Goal: Communication & Community: Answer question/provide support

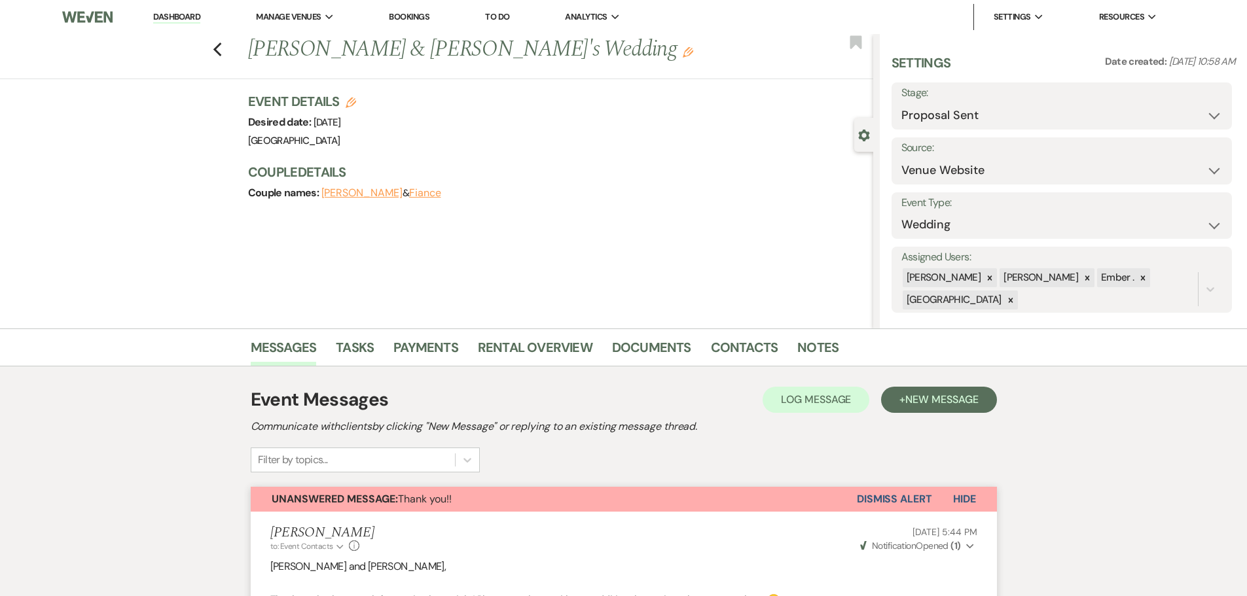
select select "6"
select select "5"
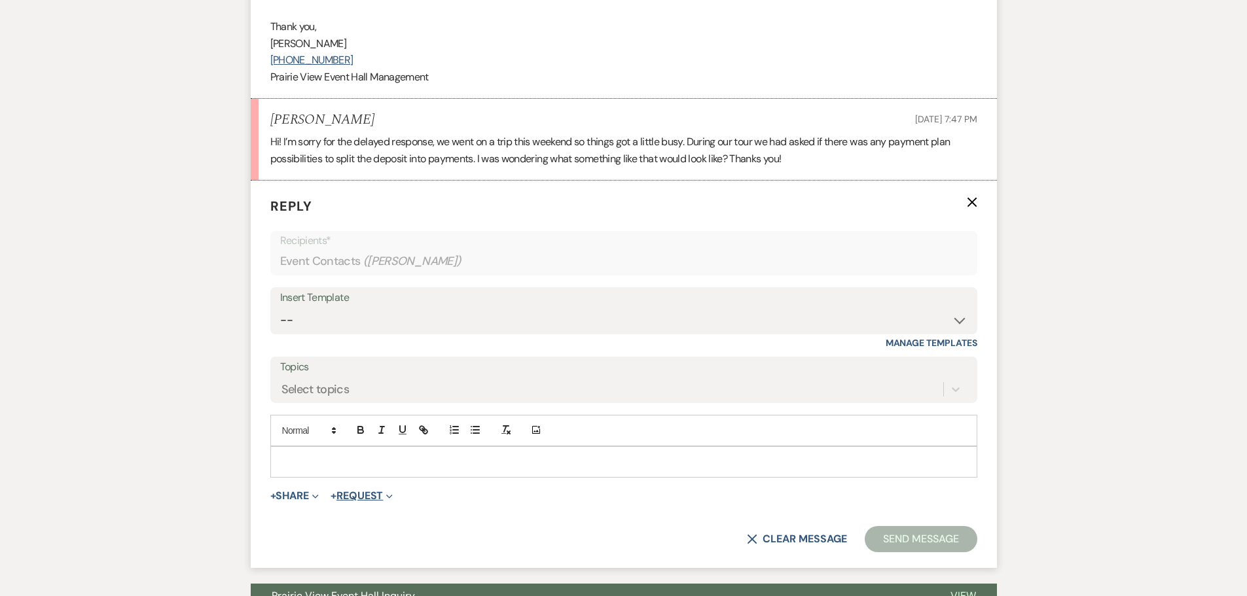
scroll to position [1305, 0]
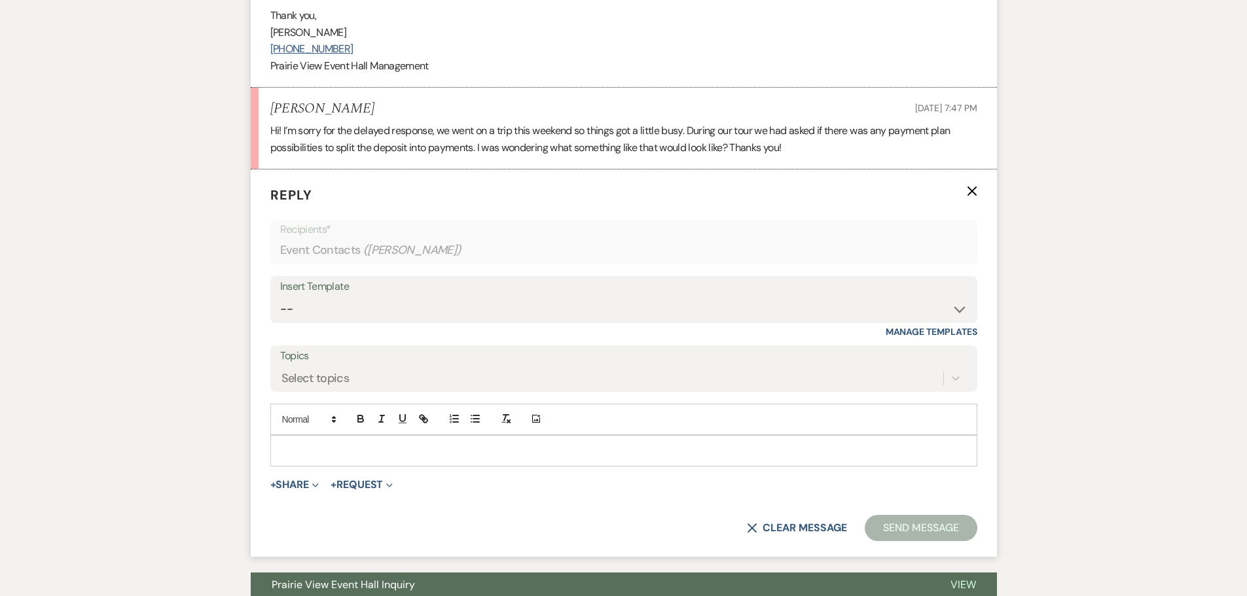
click at [369, 453] on p at bounding box center [624, 451] width 686 height 14
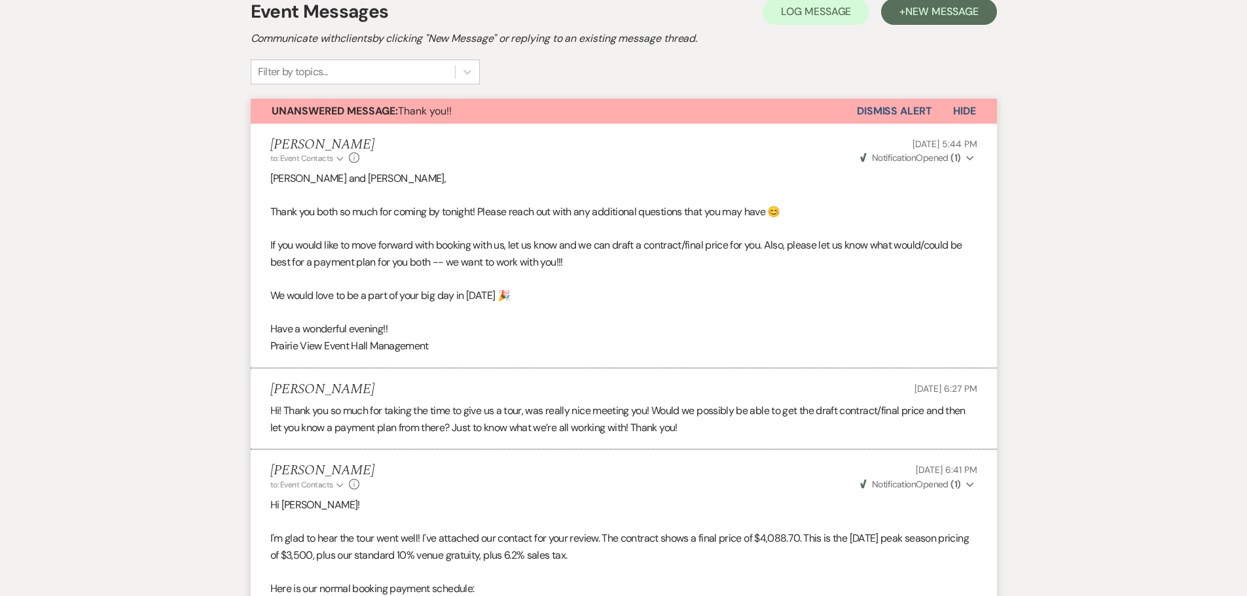
scroll to position [0, 0]
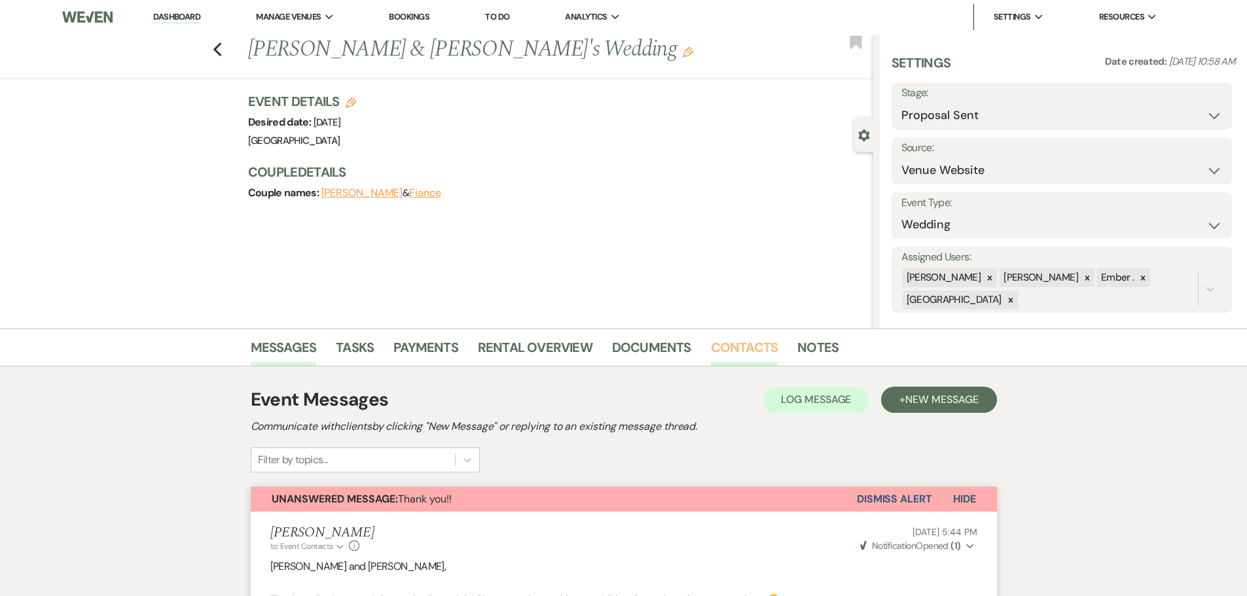
click at [715, 340] on link "Contacts" at bounding box center [744, 351] width 67 height 29
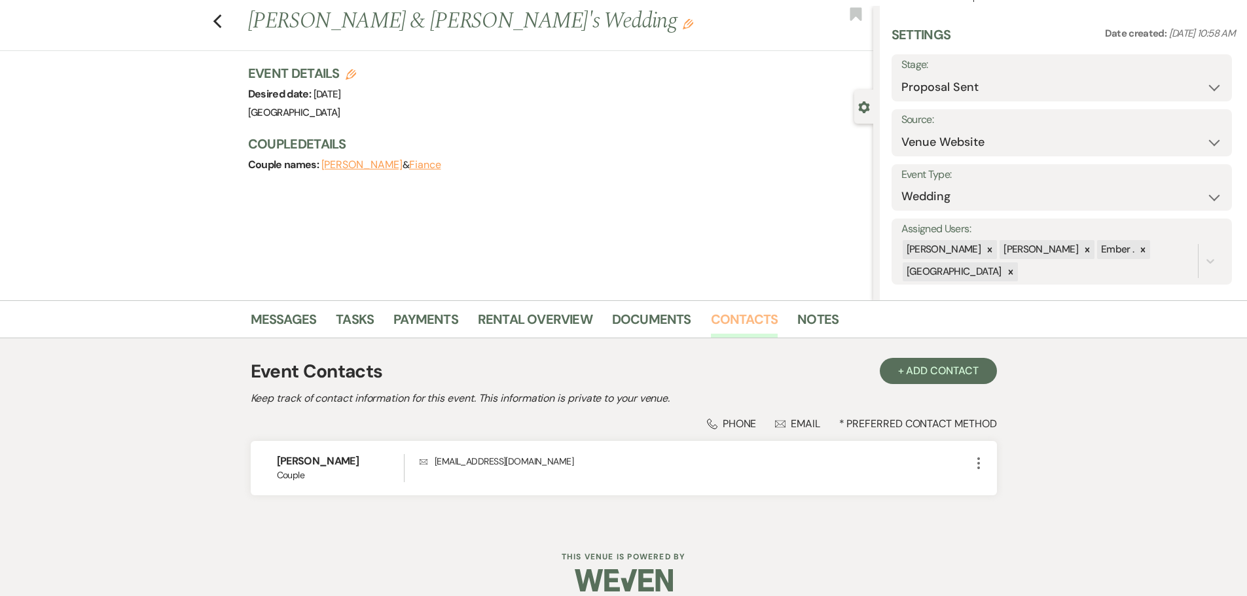
scroll to position [43, 0]
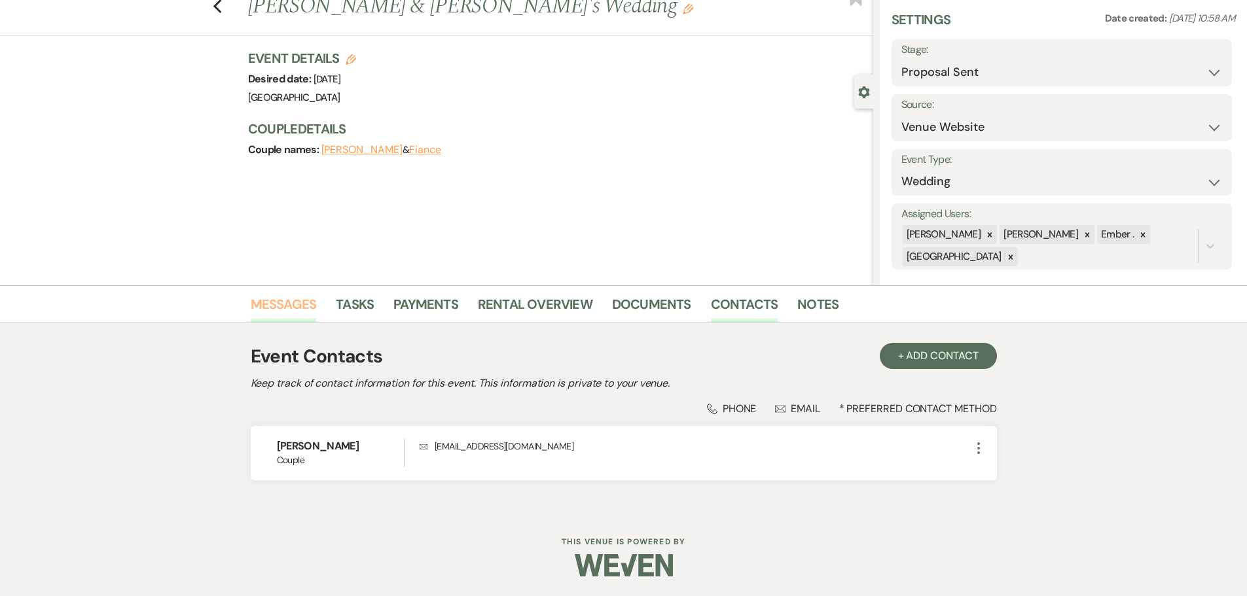
click at [291, 304] on link "Messages" at bounding box center [284, 308] width 66 height 29
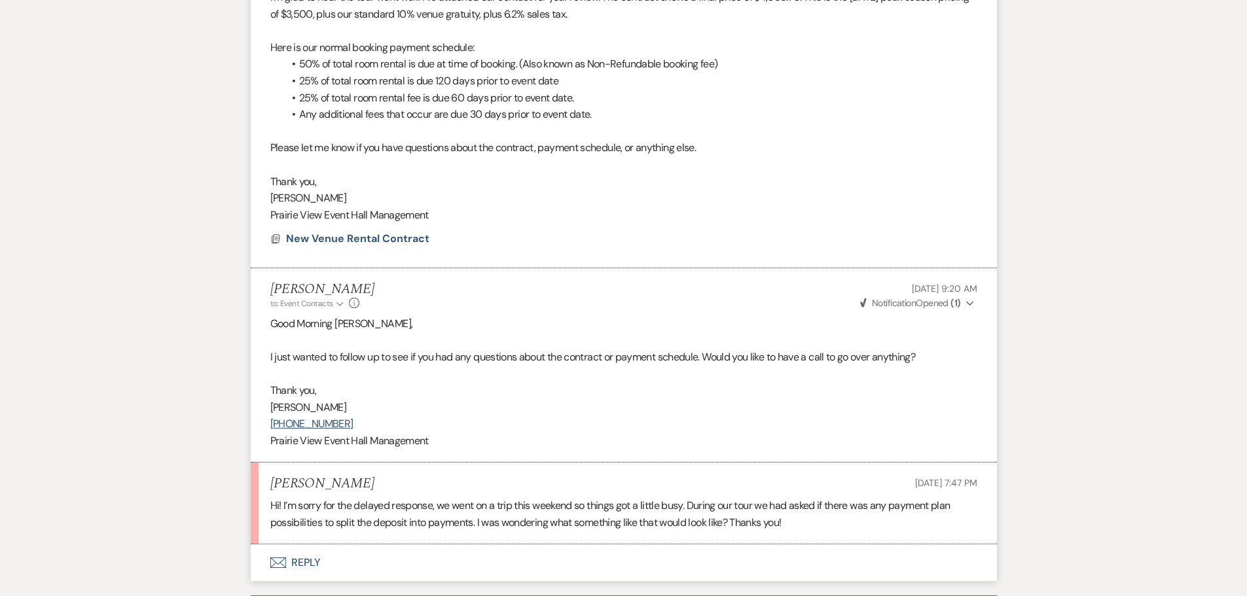
scroll to position [1080, 0]
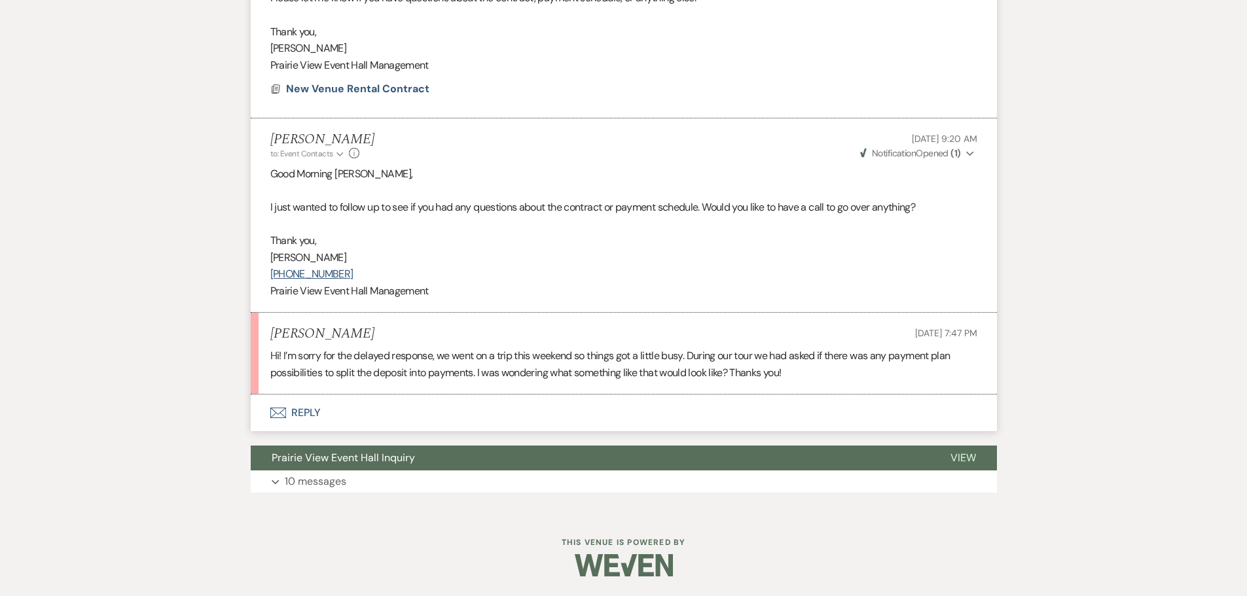
click at [304, 409] on button "Envelope Reply" at bounding box center [624, 413] width 746 height 37
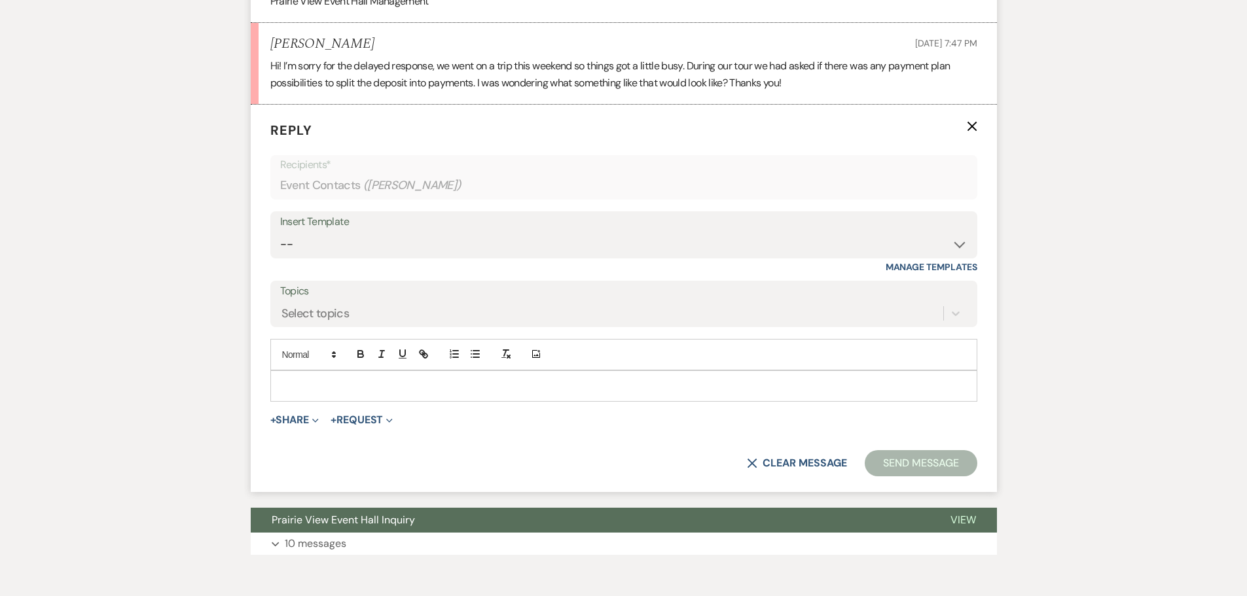
scroll to position [1370, 0]
click at [289, 384] on p at bounding box center [624, 385] width 686 height 14
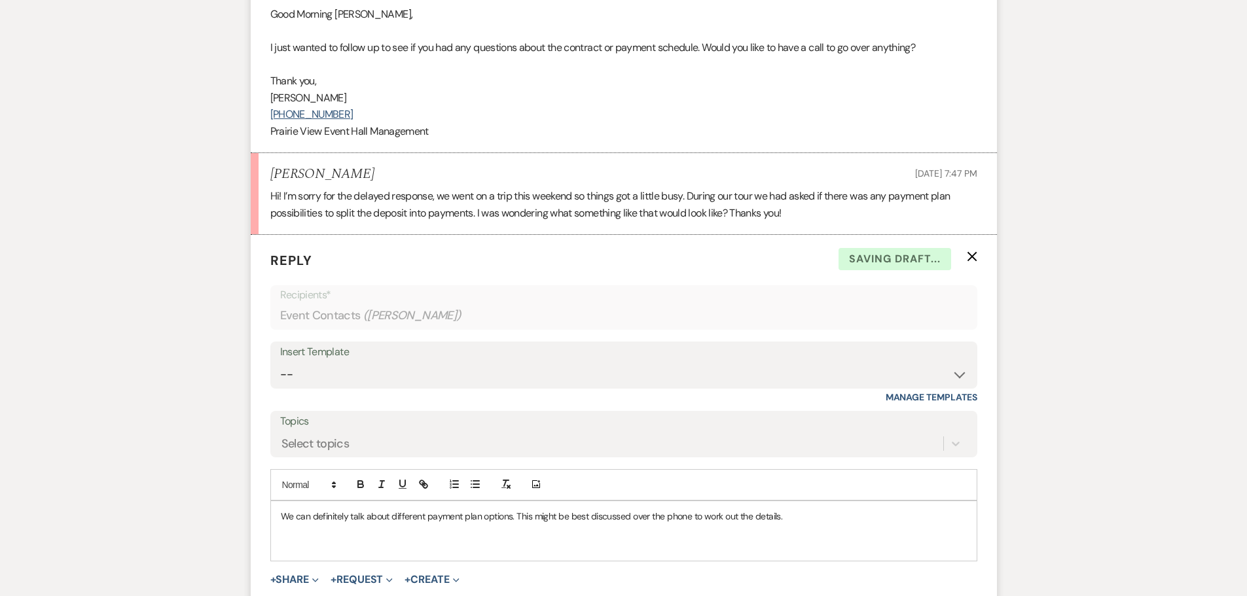
scroll to position [1174, 0]
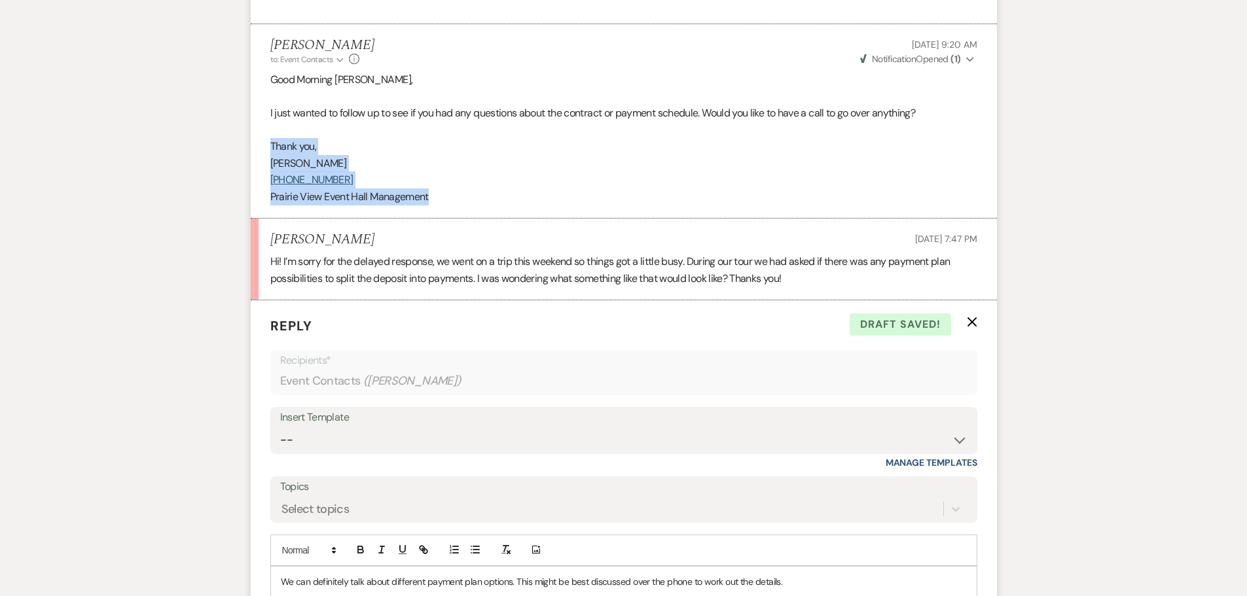
drag, startPoint x: 272, startPoint y: 145, endPoint x: 472, endPoint y: 205, distance: 209.0
click at [472, 205] on div "Good Morning [PERSON_NAME], I just wanted to follow up to see if you had any qu…" at bounding box center [623, 138] width 707 height 134
copy div "Thank you, [PERSON_NAME] [PHONE_NUMBER] Prairie View Event Hall Management"
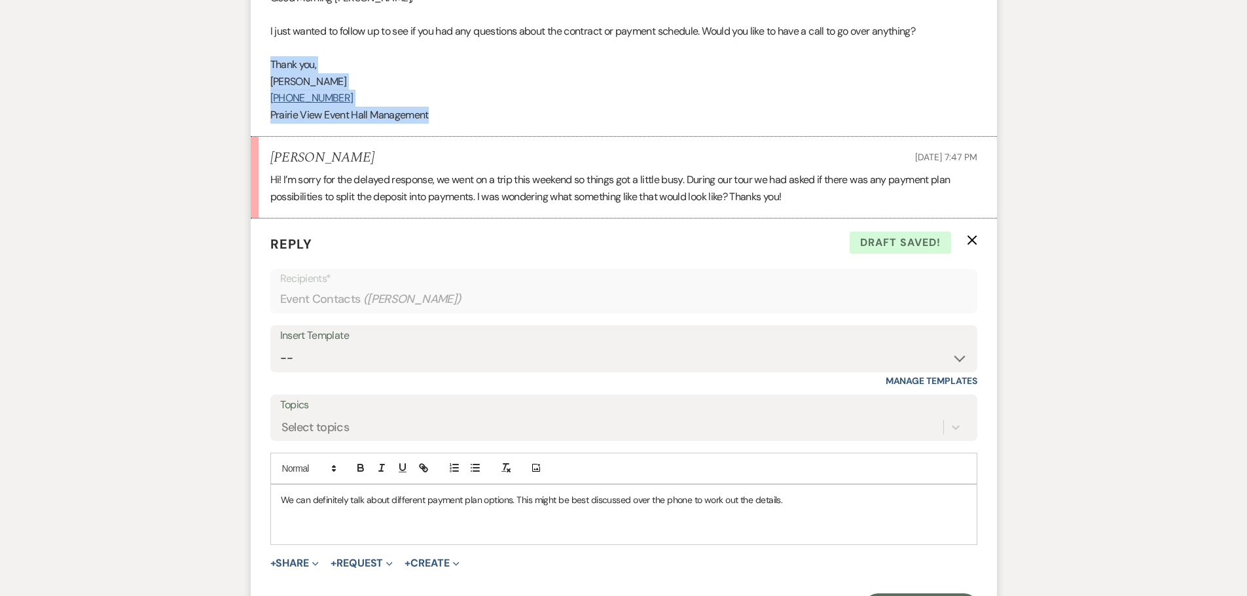
scroll to position [1436, 0]
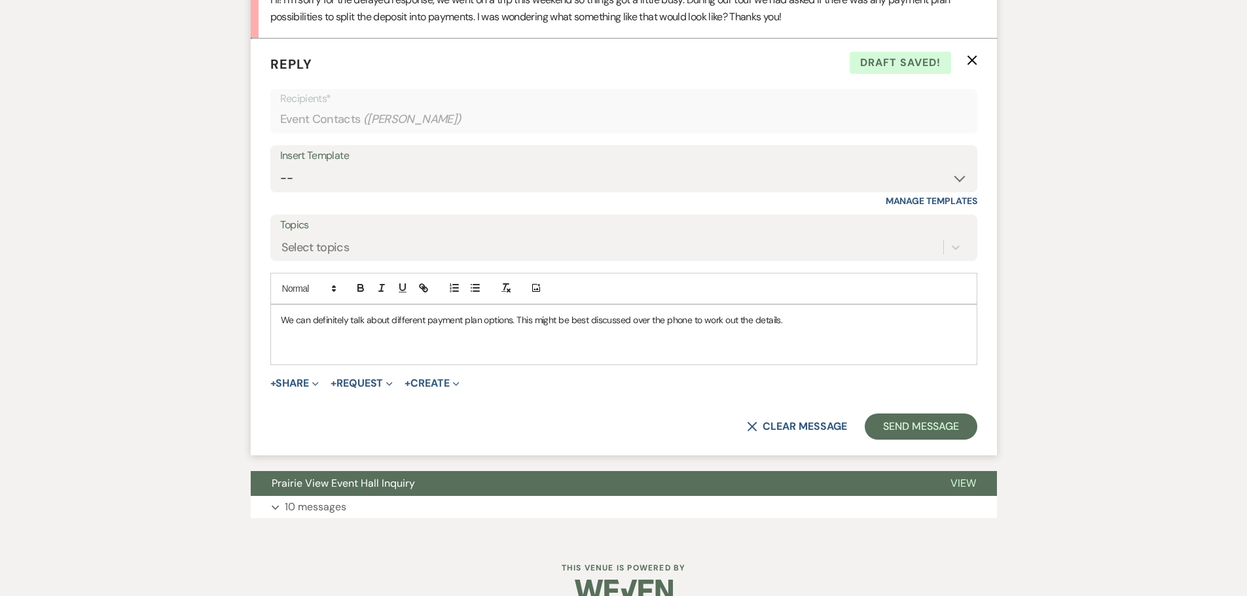
click at [431, 355] on p at bounding box center [624, 349] width 686 height 14
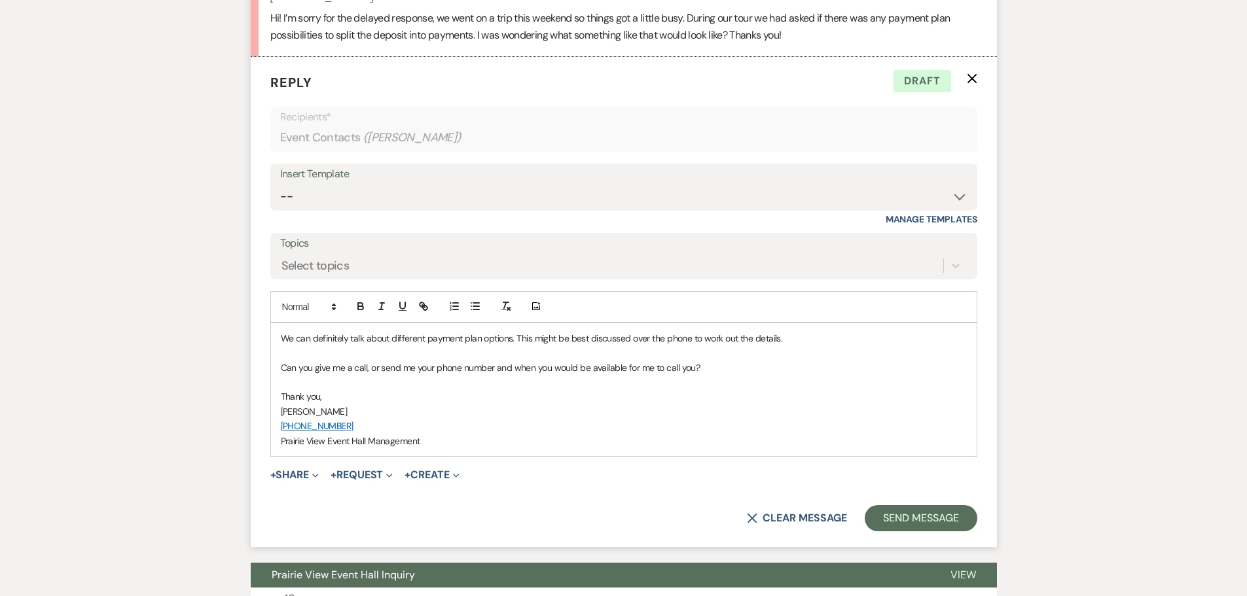
scroll to position [1535, 0]
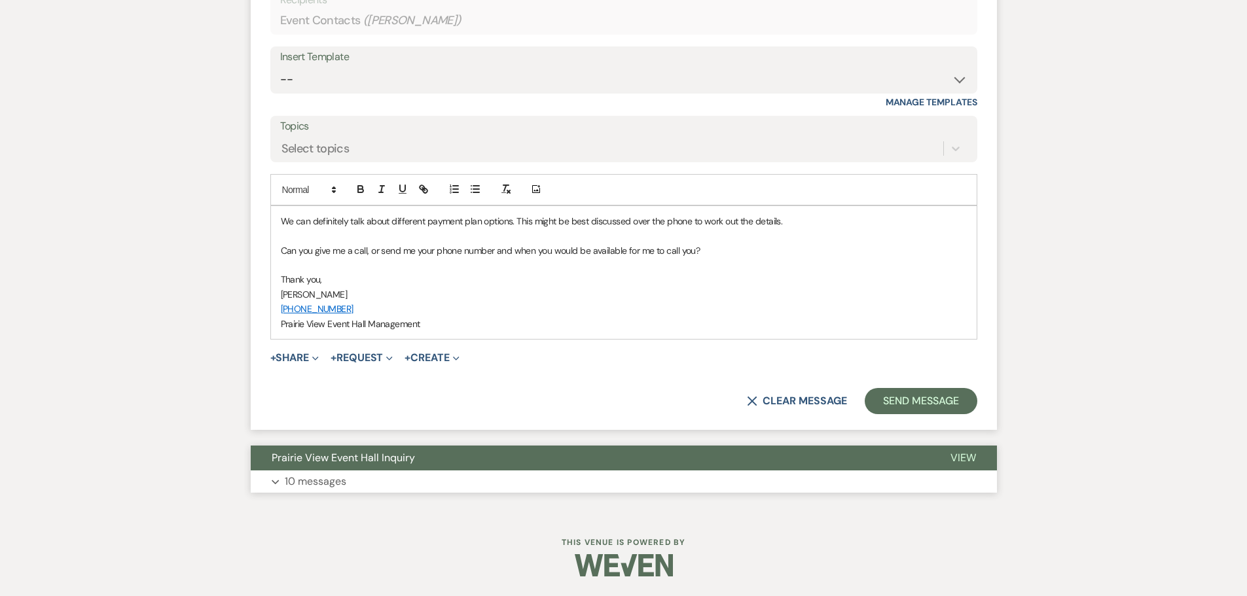
click at [376, 465] on button "Prairie View Event Hall Inquiry" at bounding box center [590, 458] width 679 height 25
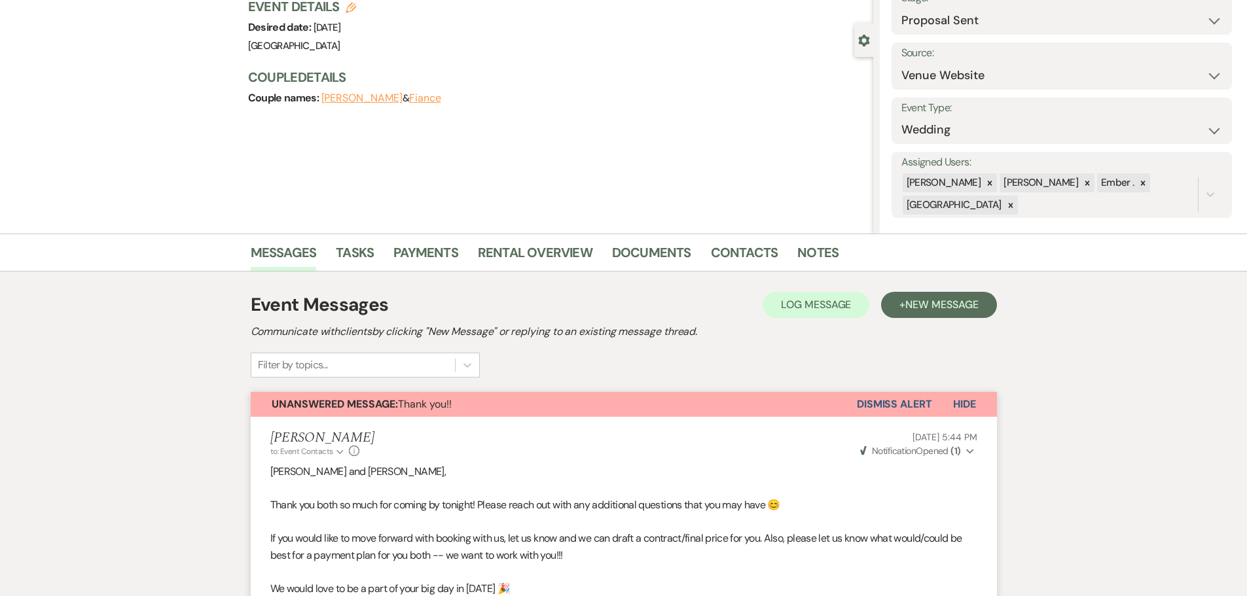
scroll to position [0, 0]
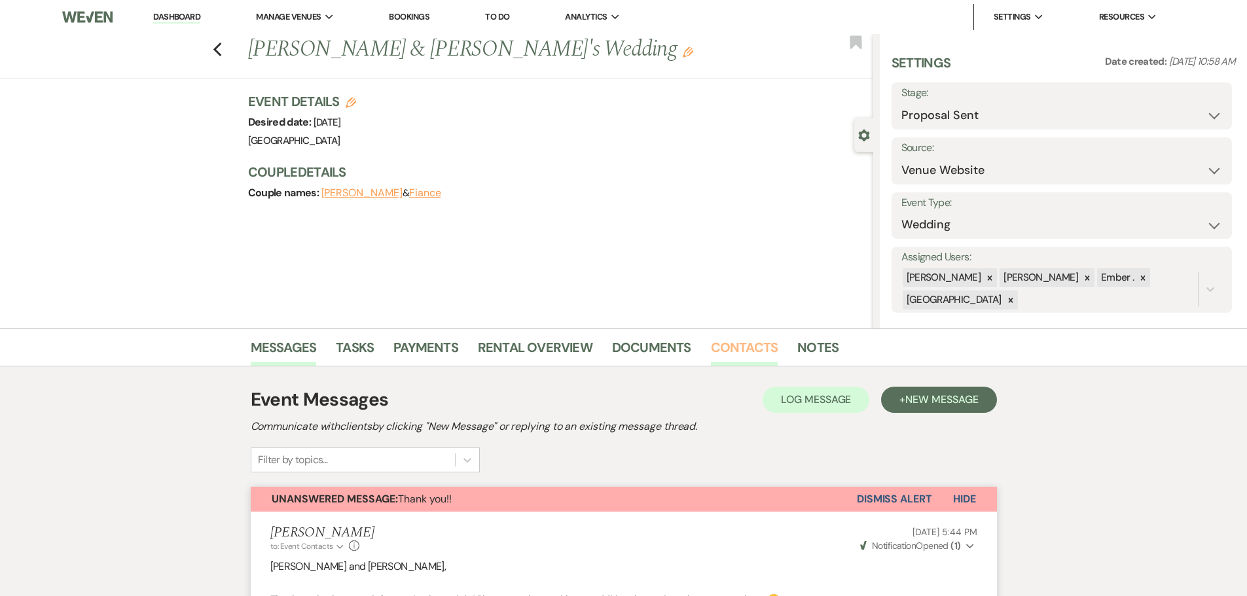
click at [746, 351] on link "Contacts" at bounding box center [744, 351] width 67 height 29
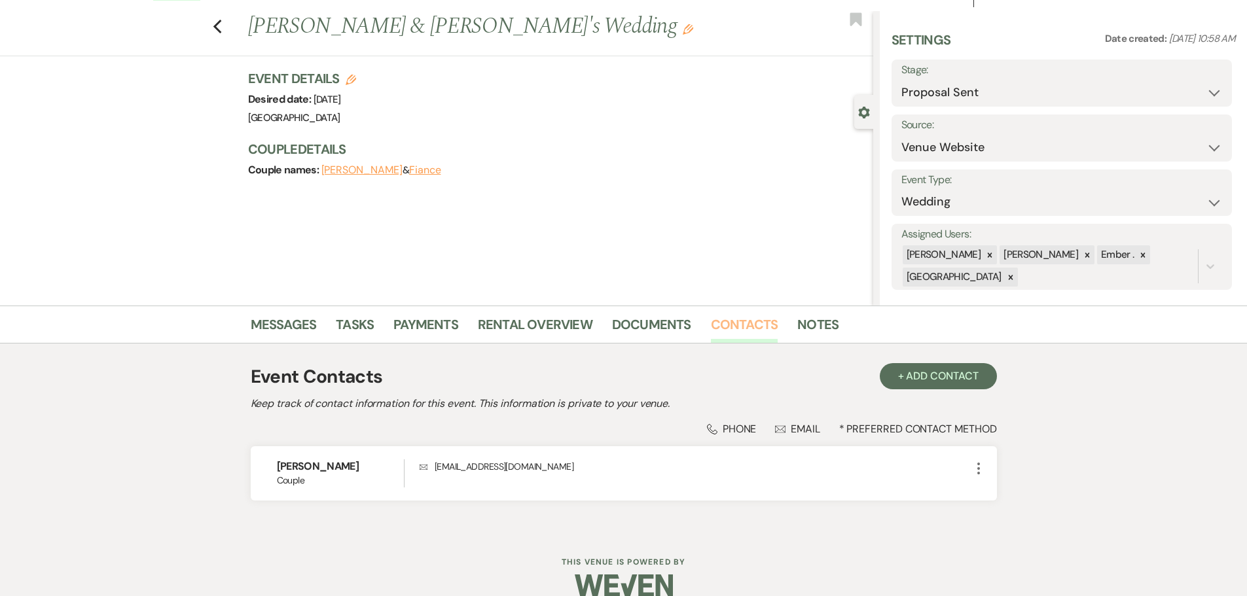
scroll to position [43, 0]
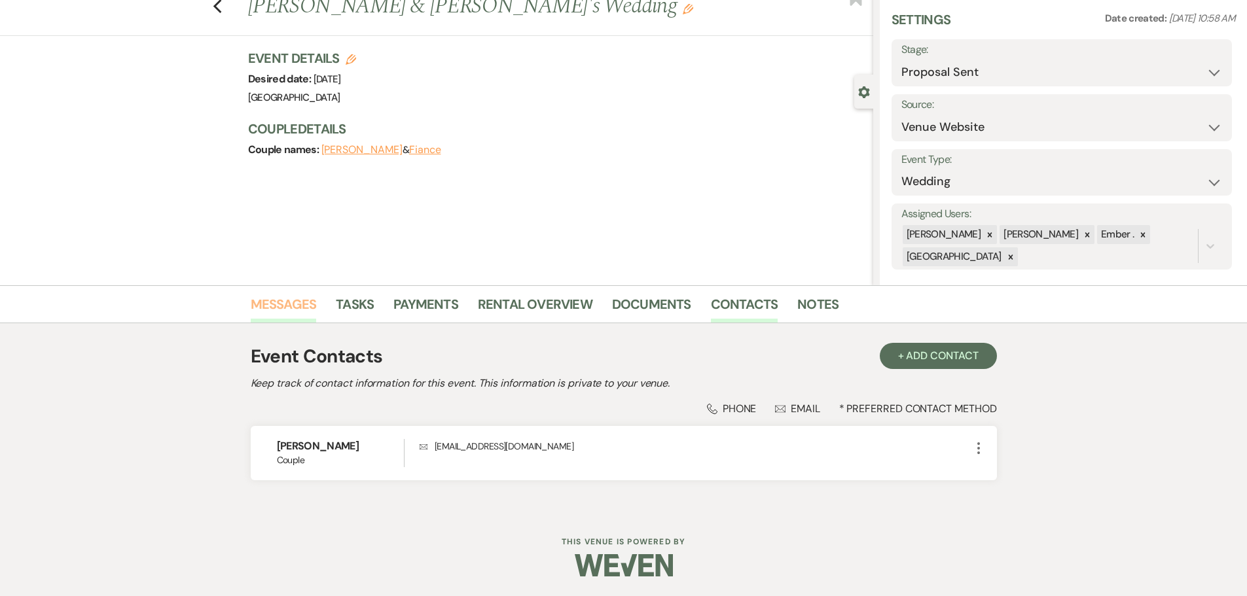
click at [280, 297] on link "Messages" at bounding box center [284, 308] width 66 height 29
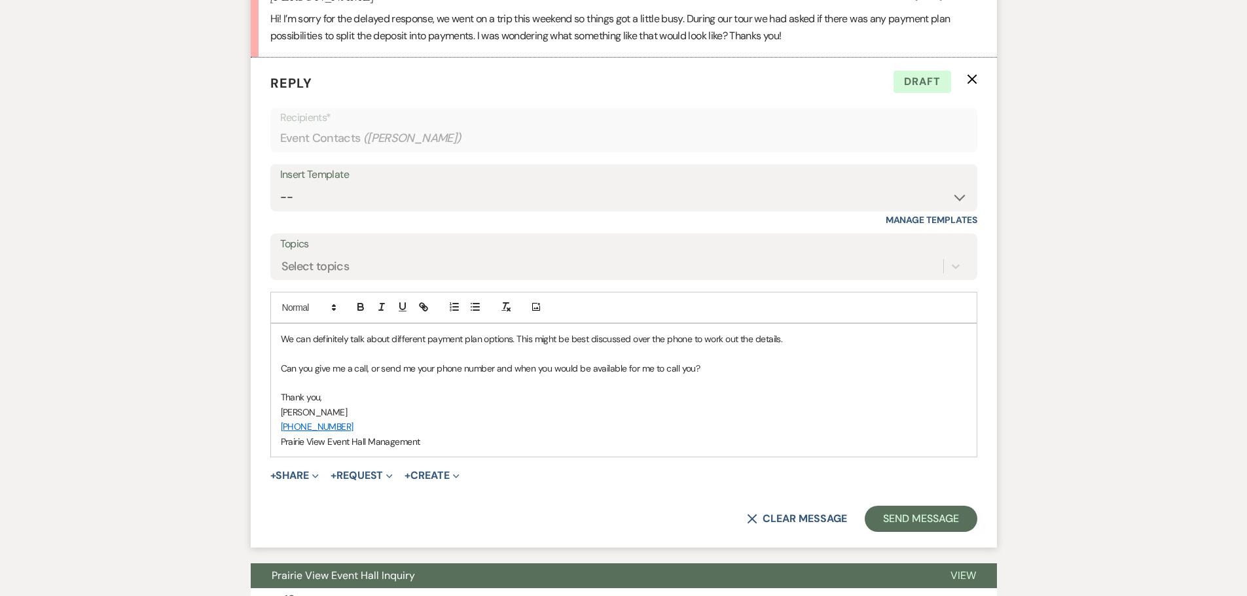
scroll to position [1421, 0]
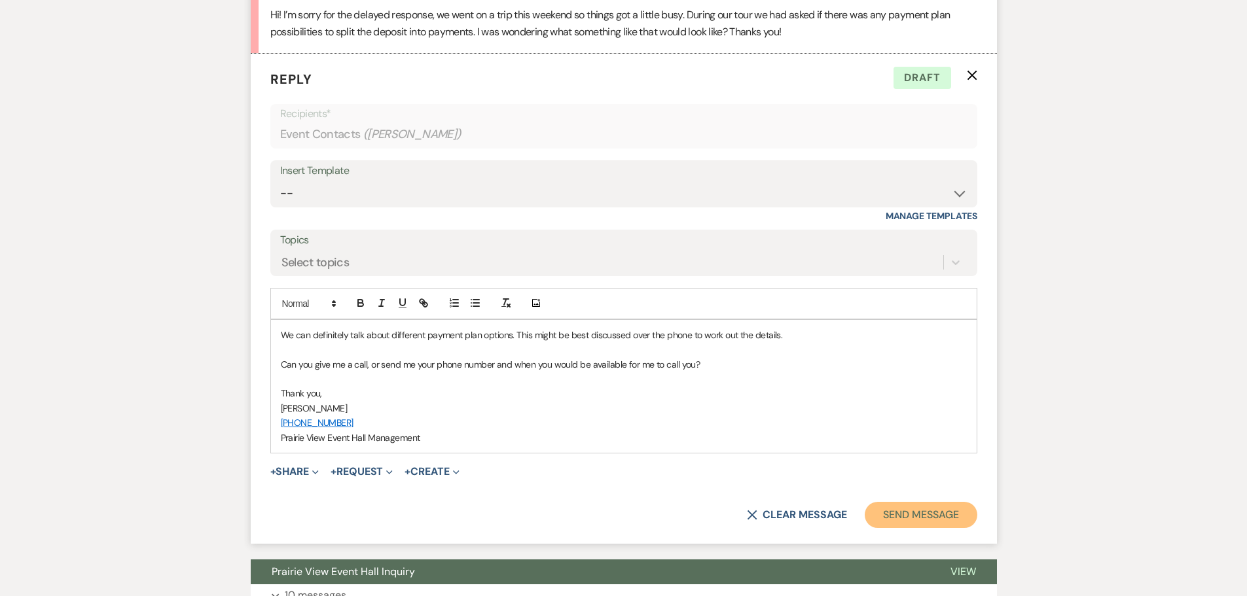
click at [925, 520] on button "Send Message" at bounding box center [921, 515] width 112 height 26
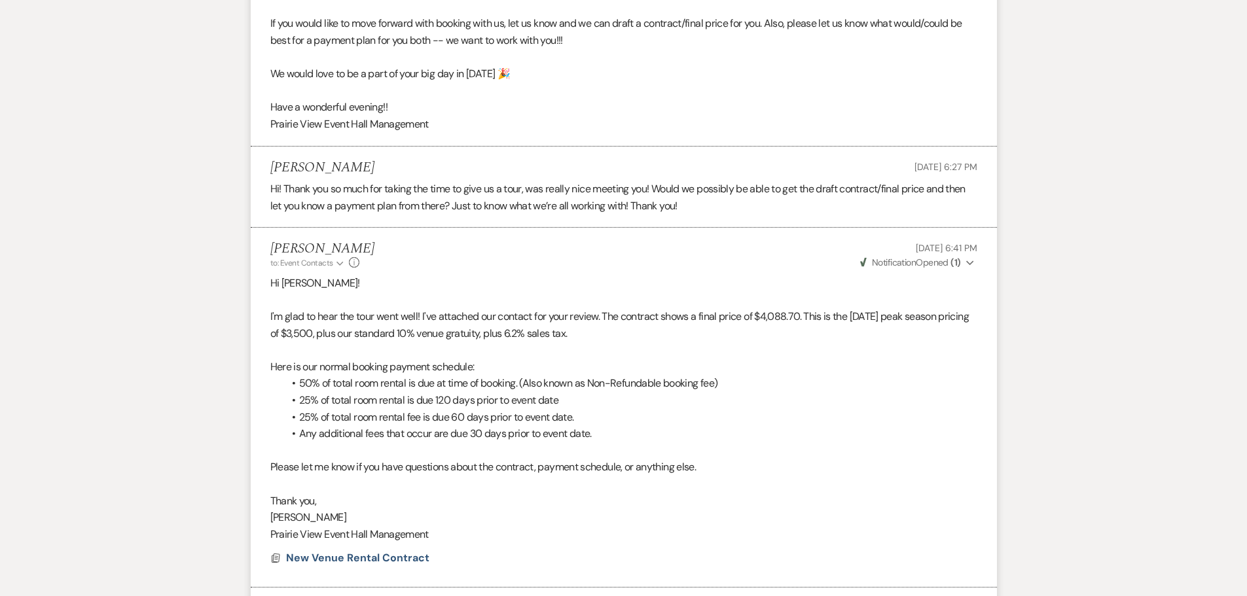
scroll to position [0, 0]
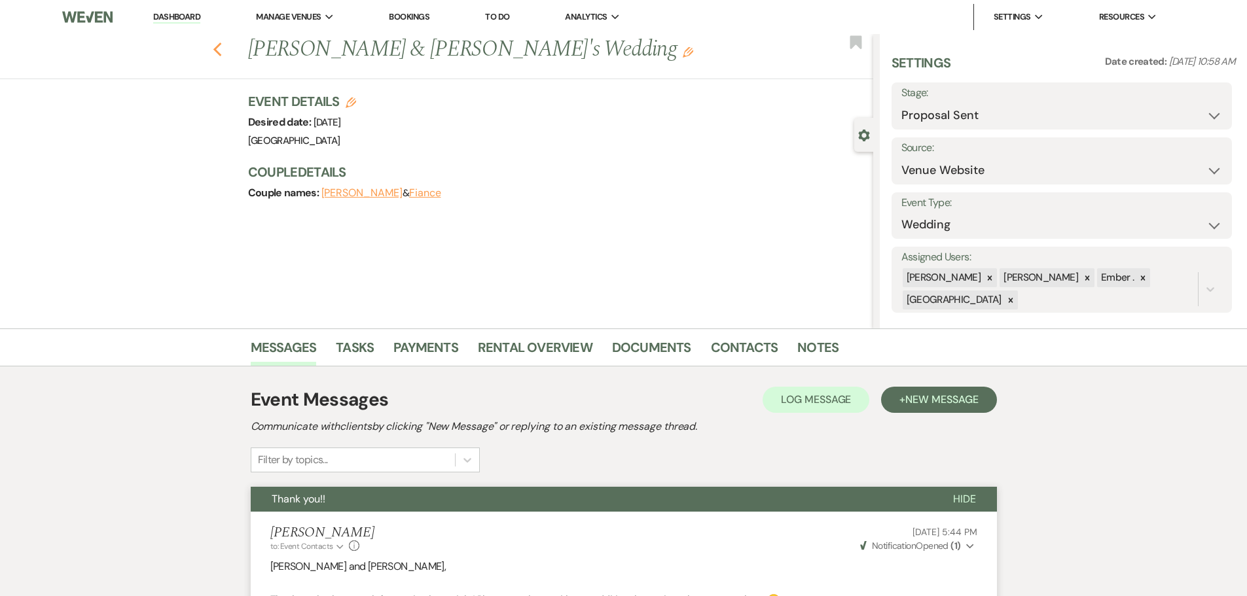
click at [217, 50] on icon "Previous" at bounding box center [218, 50] width 10 height 16
select select "6"
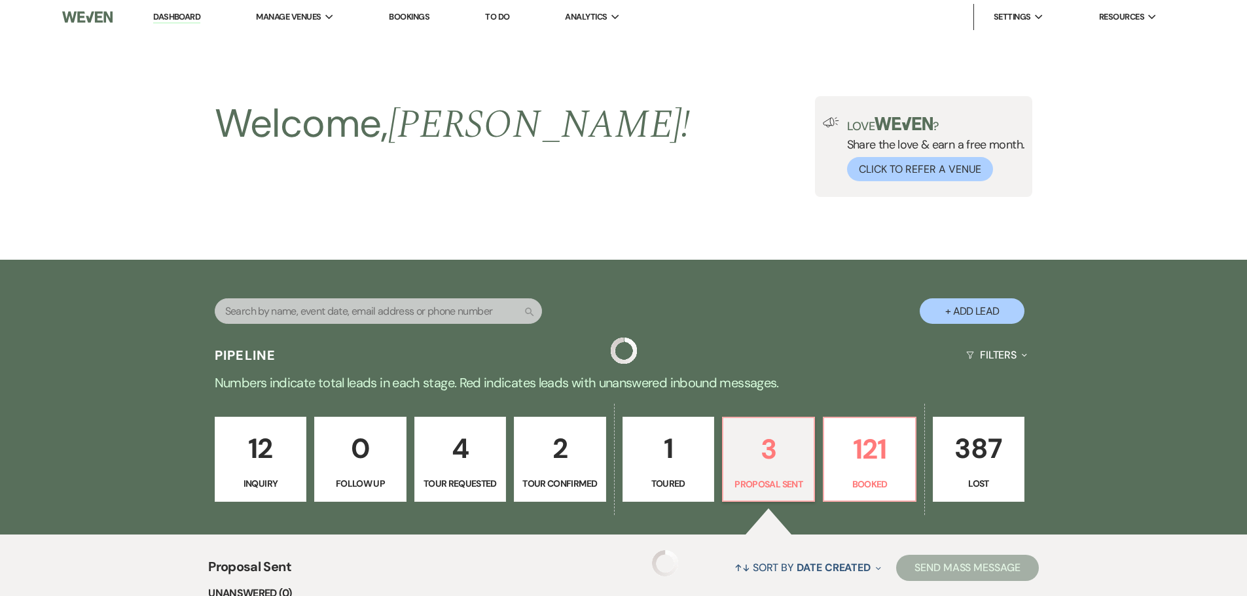
scroll to position [393, 0]
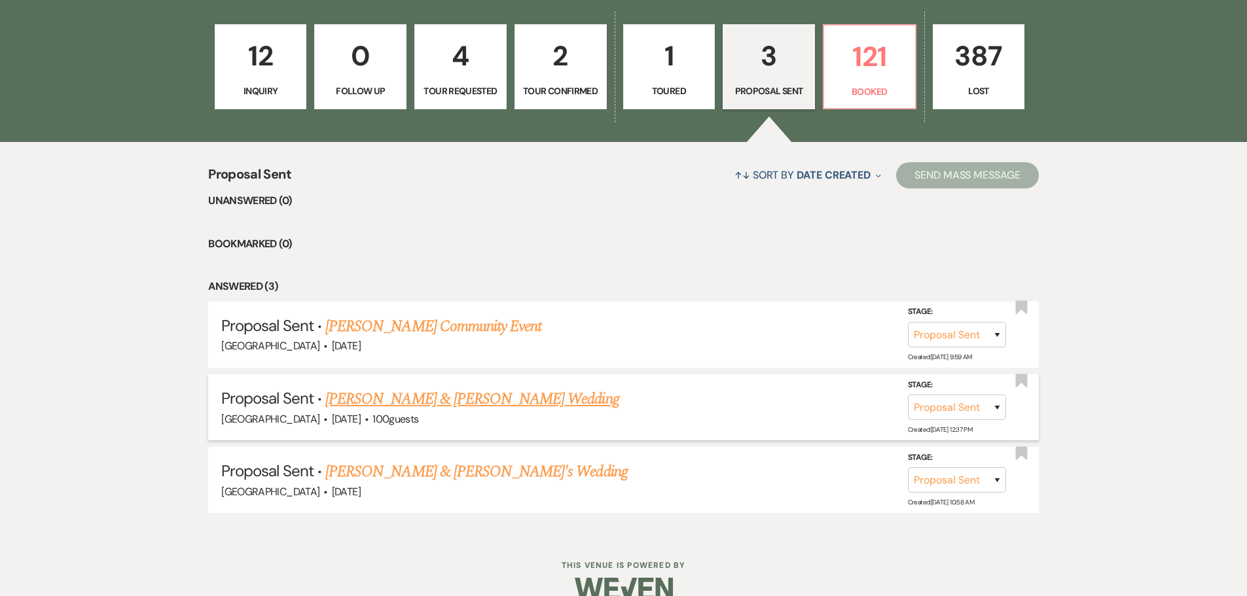
click at [439, 399] on link "[PERSON_NAME] & [PERSON_NAME] Wedding" at bounding box center [471, 400] width 293 height 24
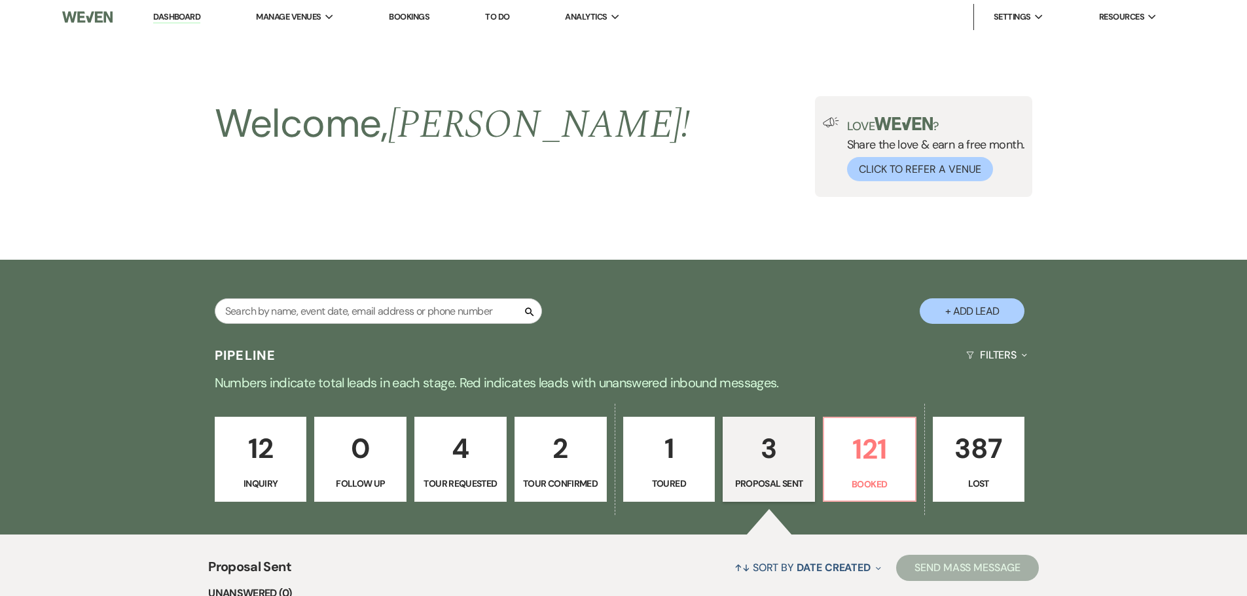
select select "6"
select select "5"
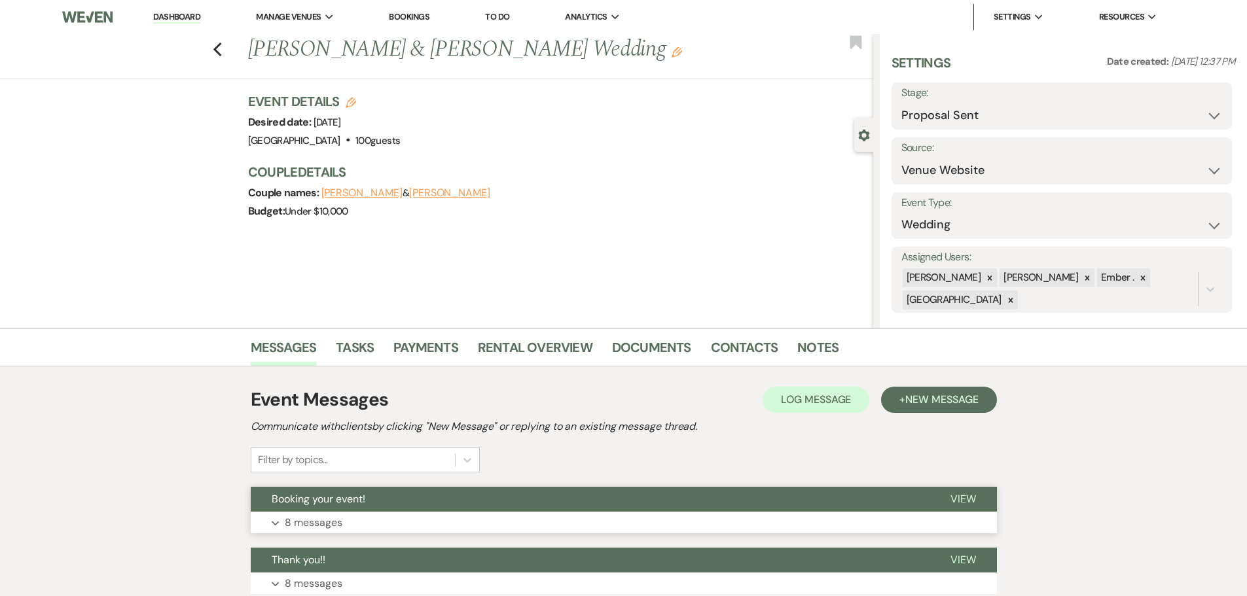
click at [292, 533] on button "Expand 8 messages" at bounding box center [624, 523] width 746 height 22
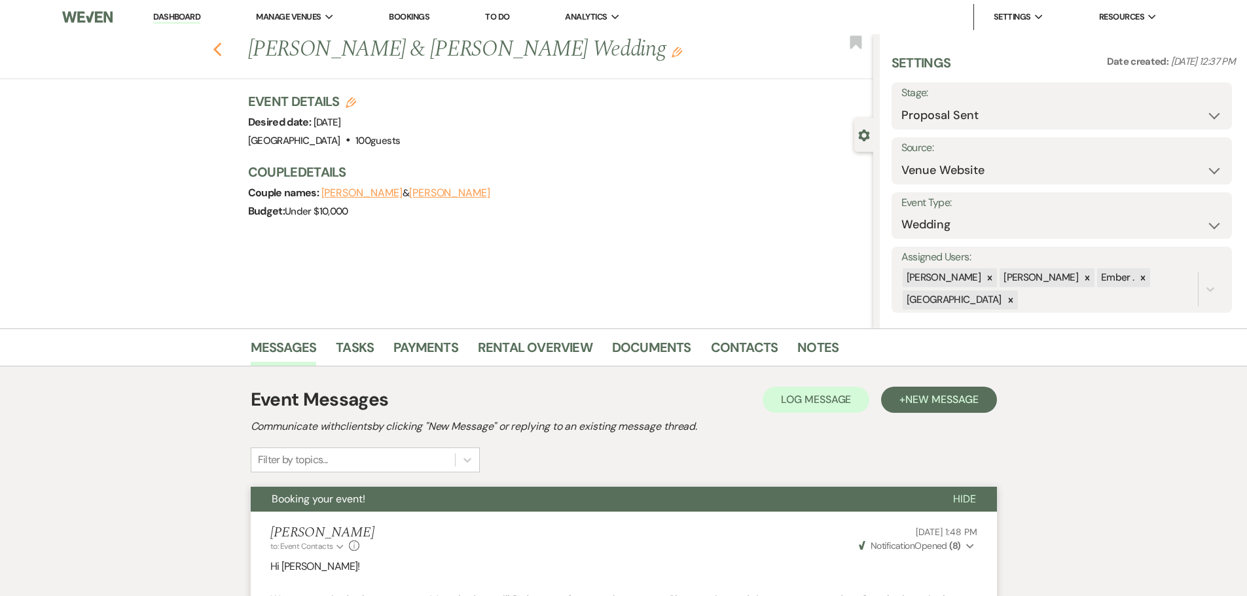
click at [221, 48] on use "button" at bounding box center [217, 50] width 9 height 14
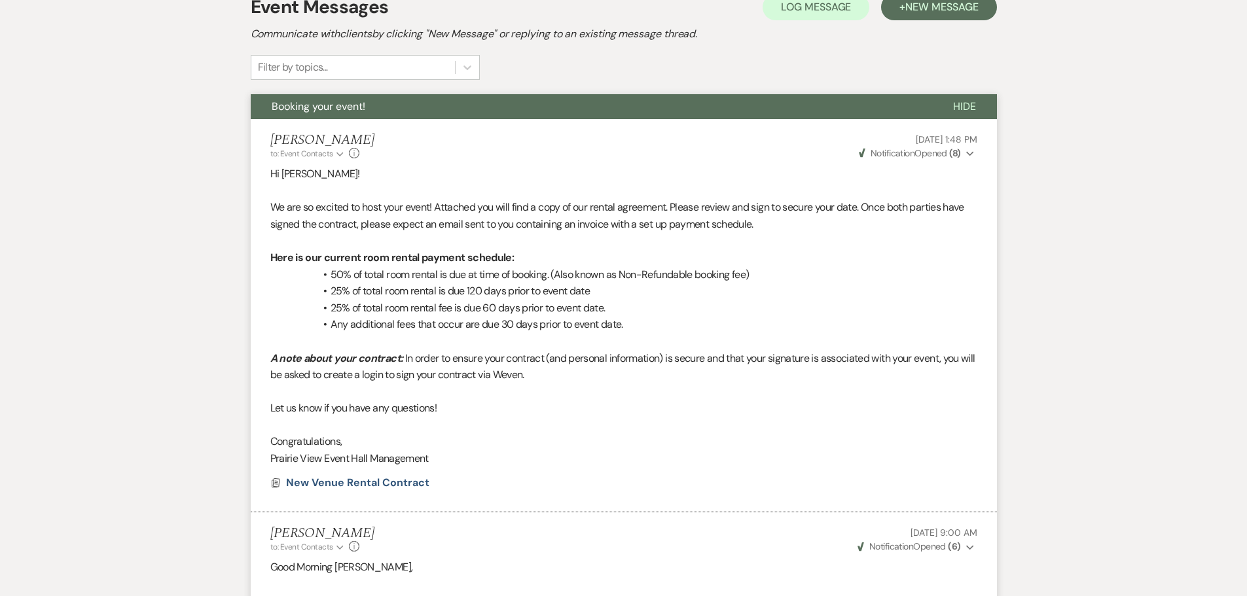
select select "6"
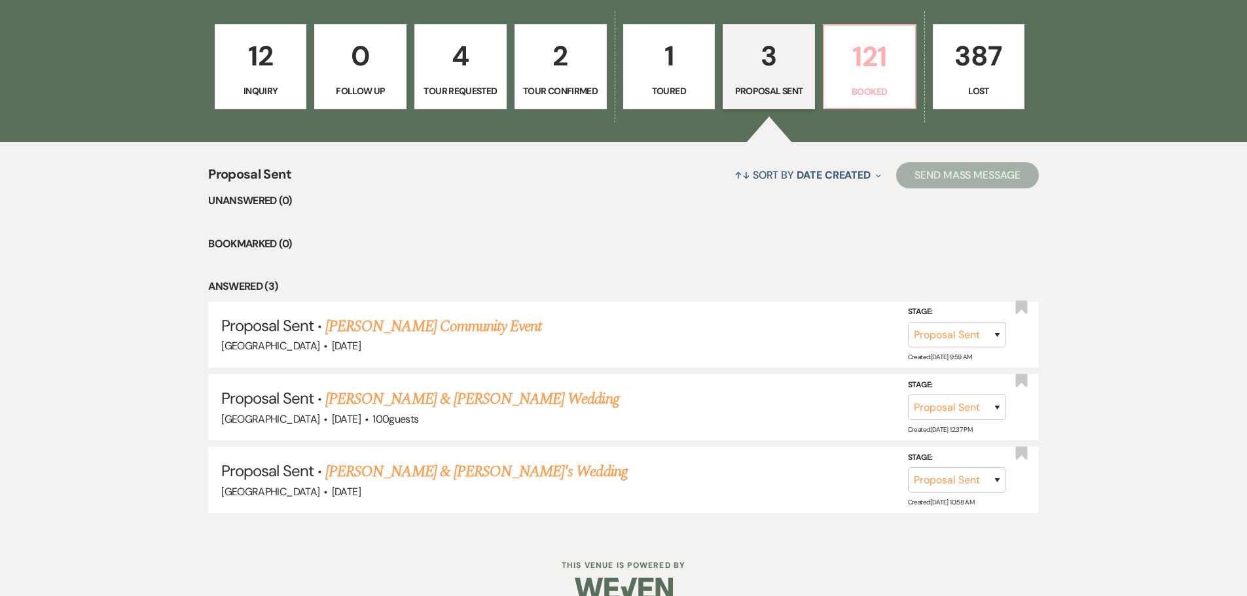
click at [876, 103] on link "121 Booked" at bounding box center [870, 66] width 94 height 85
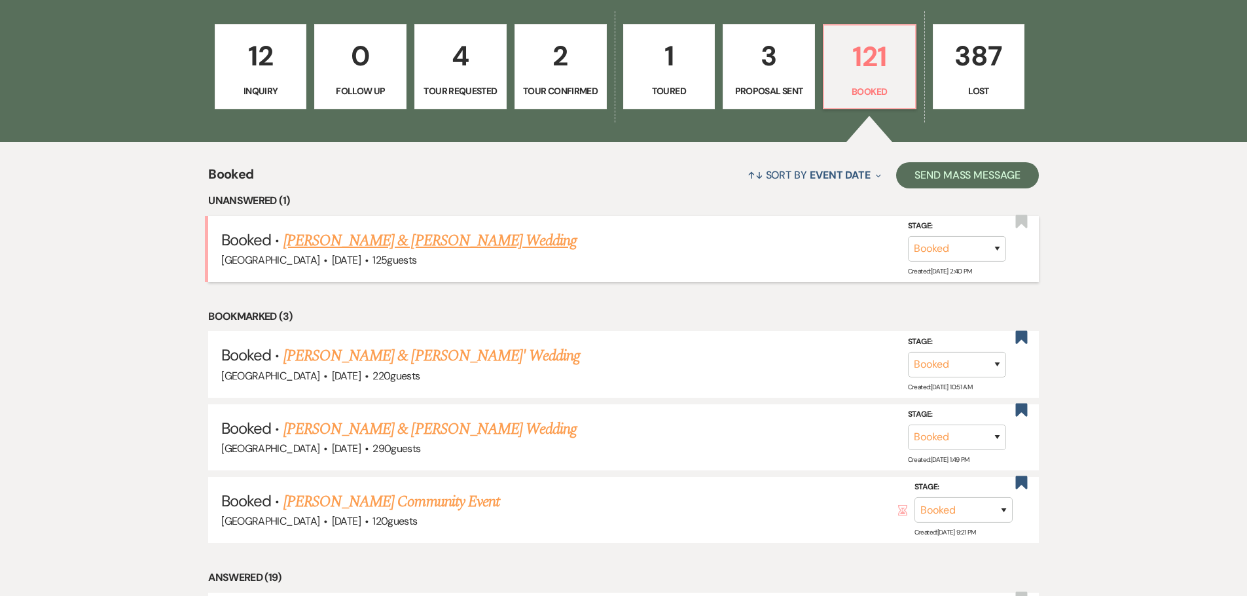
click at [363, 249] on link "[PERSON_NAME] & [PERSON_NAME] Wedding" at bounding box center [429, 241] width 293 height 24
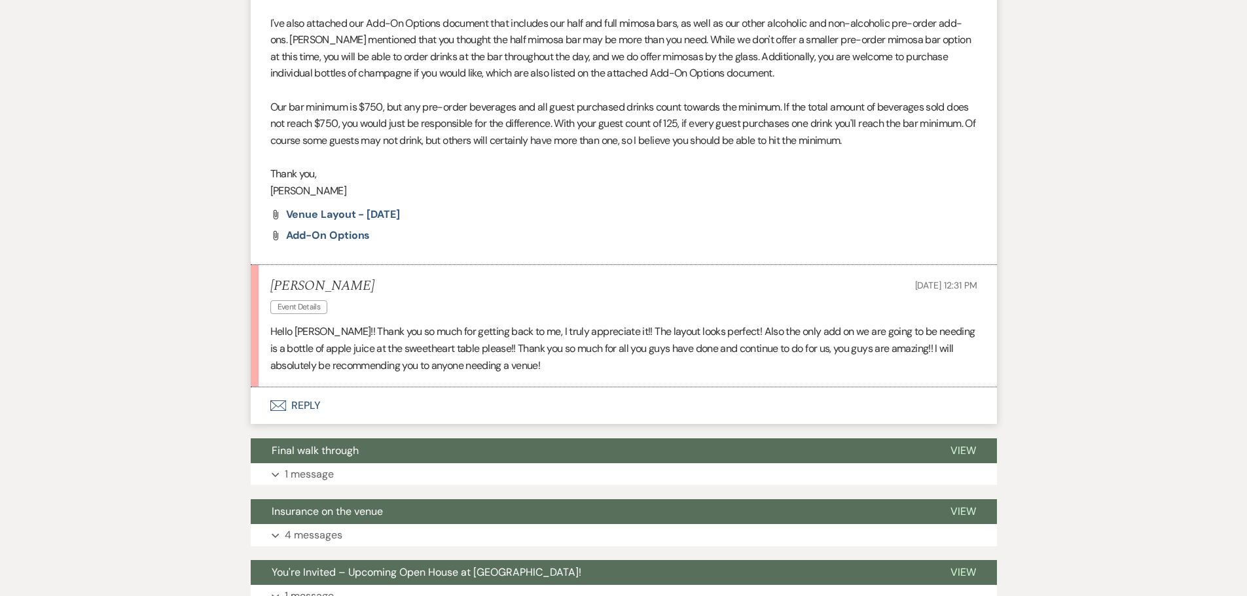
scroll to position [2105, 0]
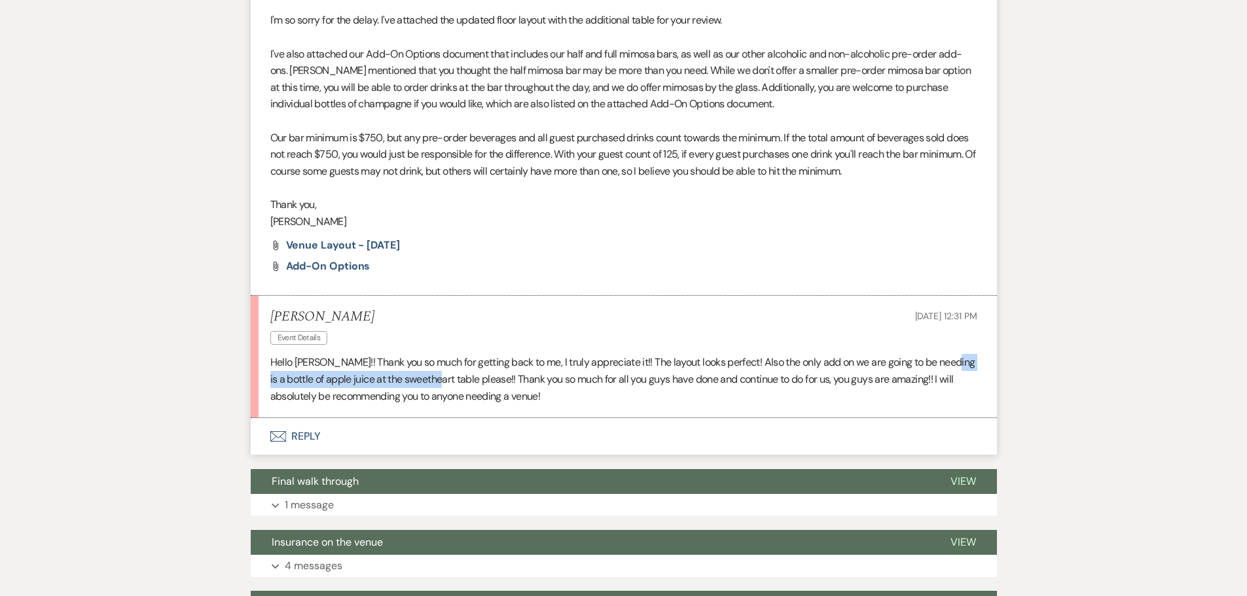
drag, startPoint x: 949, startPoint y: 377, endPoint x: 435, endPoint y: 395, distance: 514.9
click at [435, 395] on p "Hello [PERSON_NAME]!! Thank you so much for getting back to me, I truly appreci…" at bounding box center [623, 379] width 707 height 50
copy p "bottle of apple juice at the sweetheart table"
